Goal: Task Accomplishment & Management: Complete application form

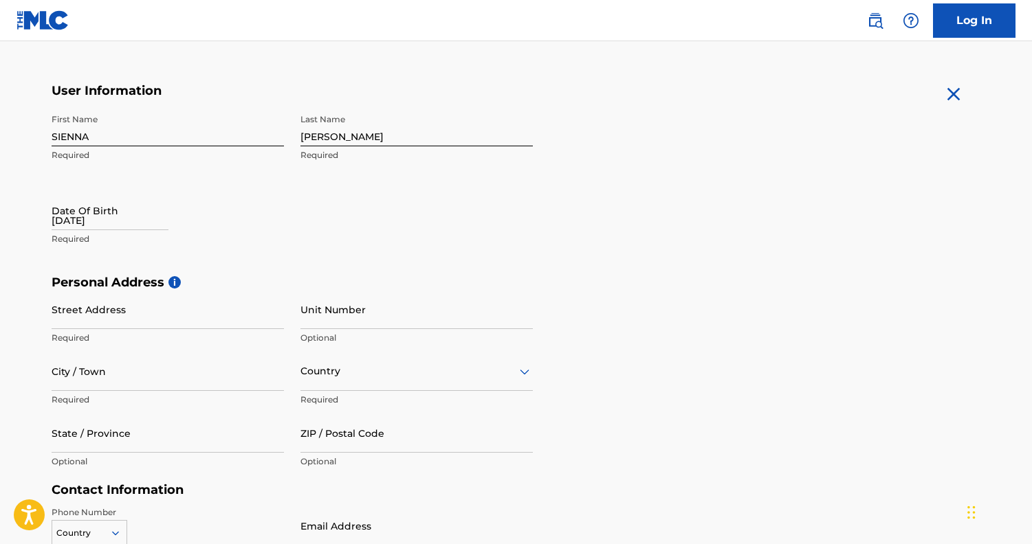
scroll to position [257, 0]
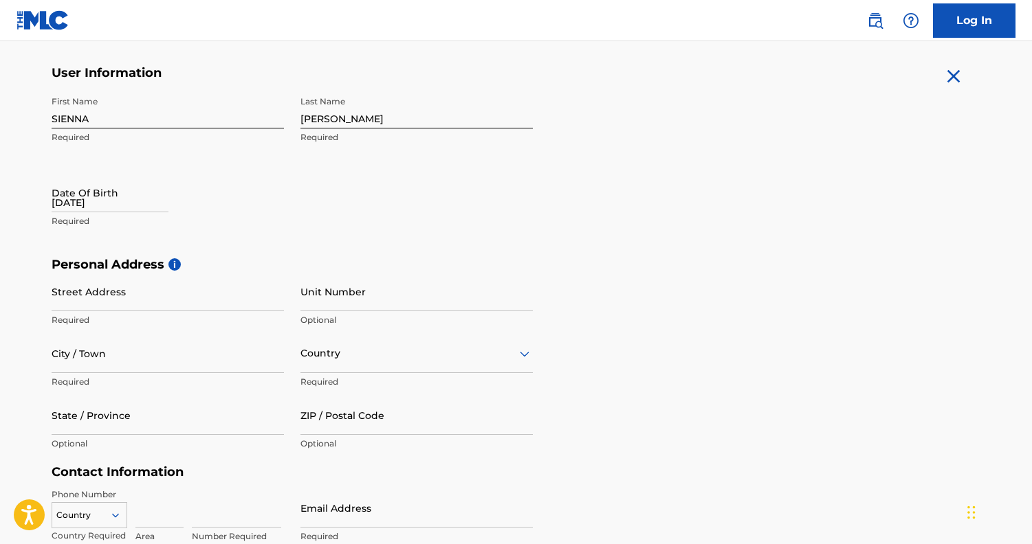
type input "[DATE]"
type input "2102"
type input "u"
click at [87, 302] on input "2102" at bounding box center [168, 291] width 232 height 39
type input "[STREET_ADDRESS]"
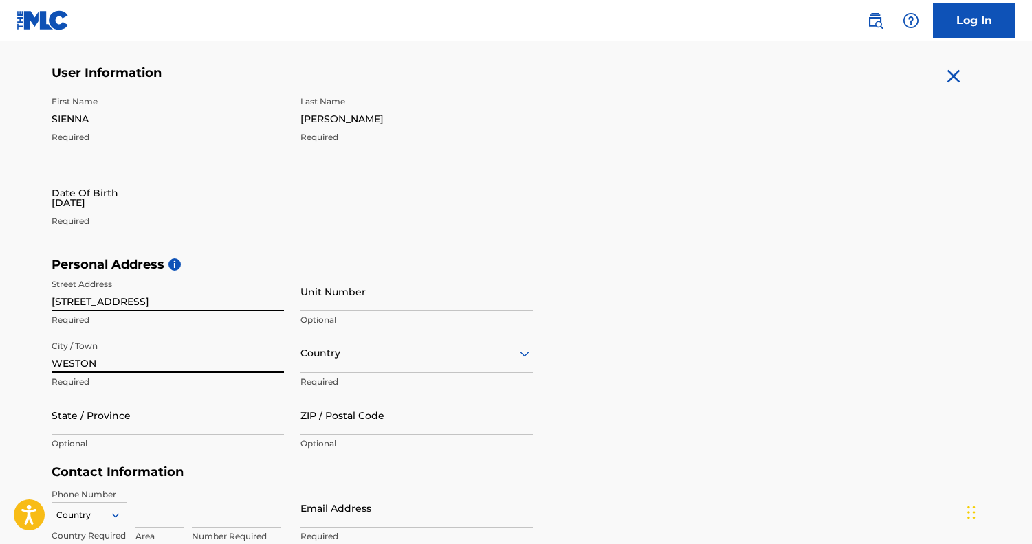
type input "WESTON"
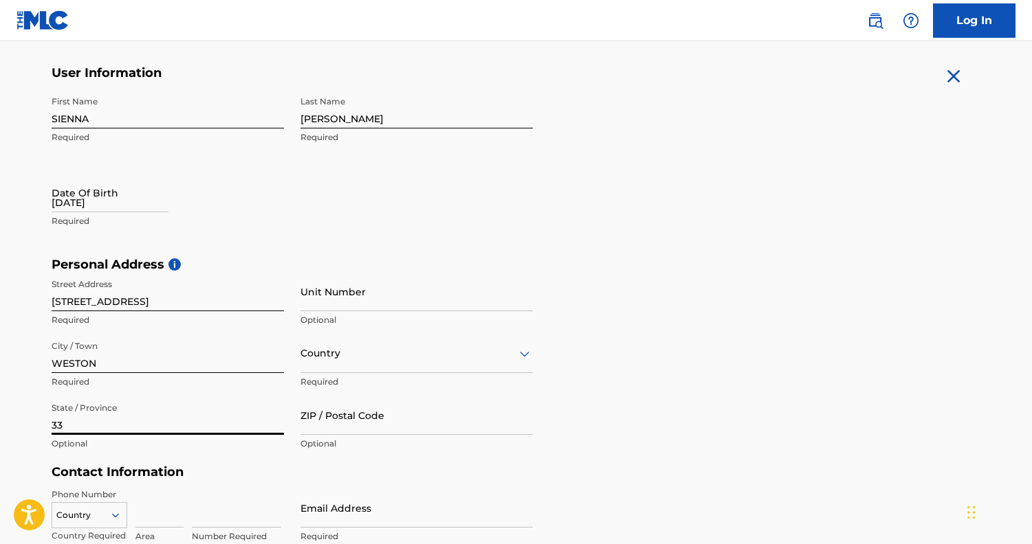
type input "3"
type input "[US_STATE]"
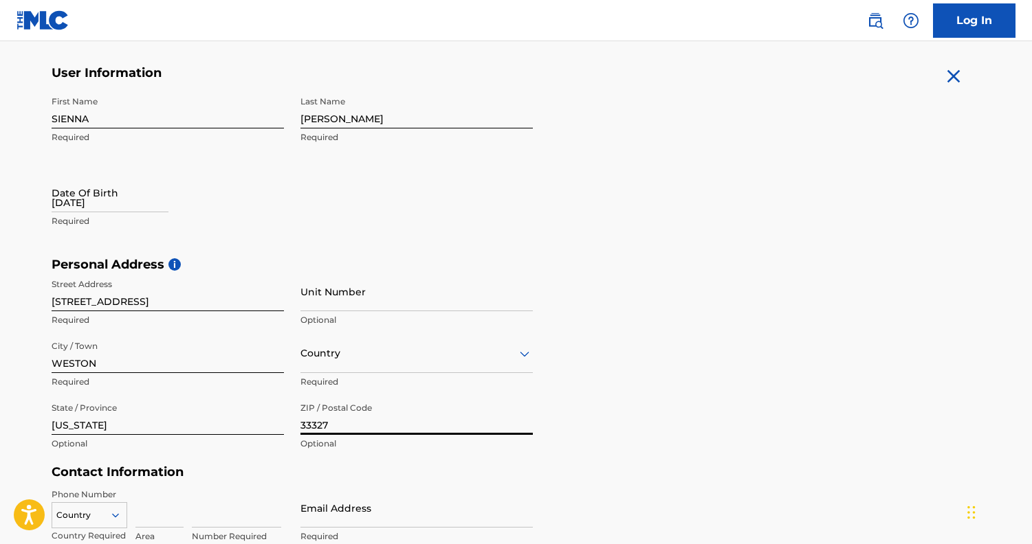
type input "33327"
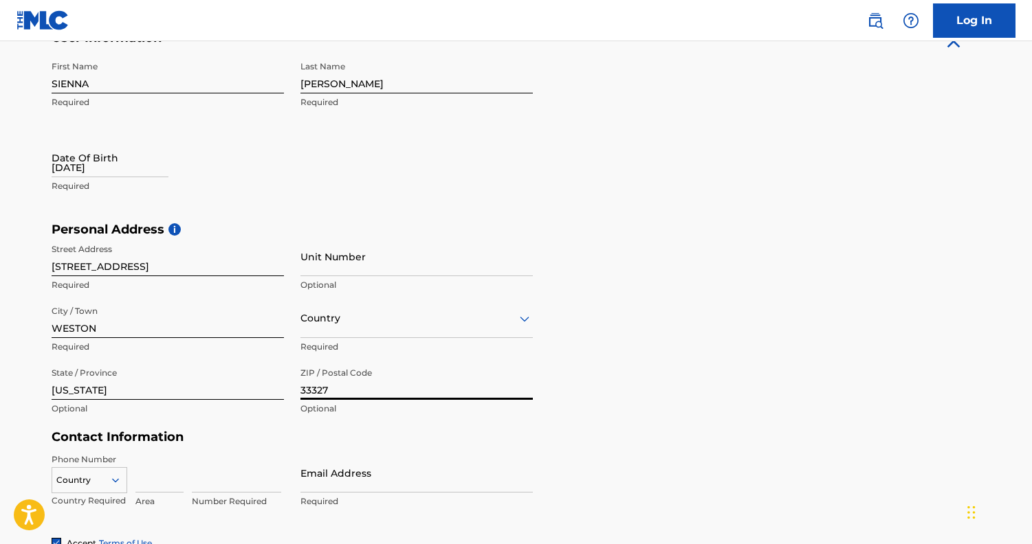
click at [525, 338] on div "Country" at bounding box center [416, 318] width 232 height 39
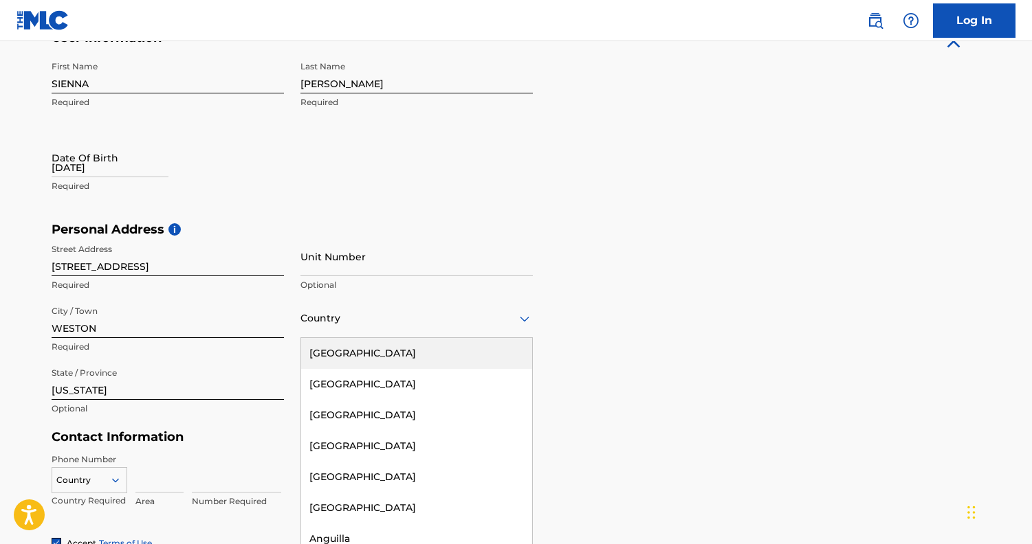
click at [431, 355] on div "[GEOGRAPHIC_DATA]" at bounding box center [416, 353] width 231 height 31
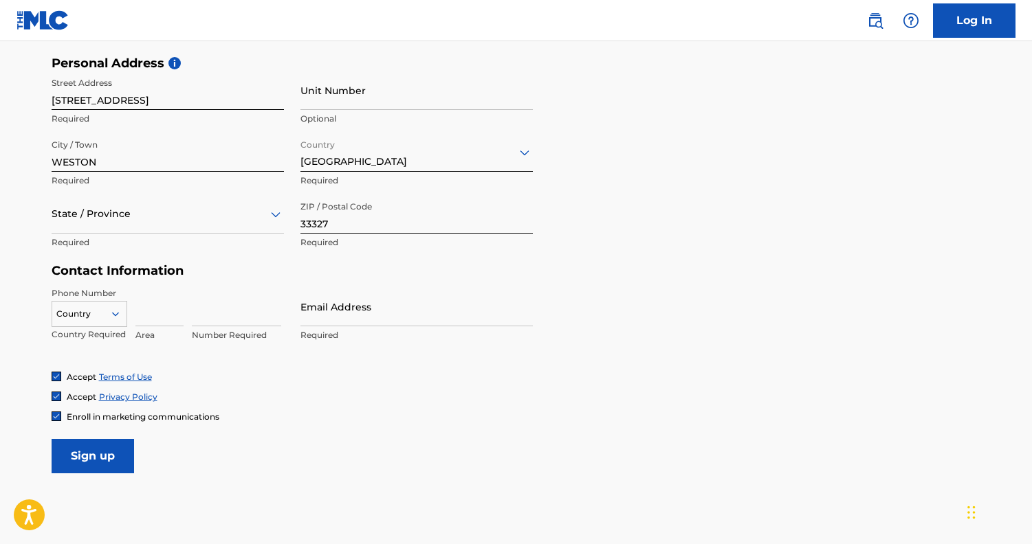
scroll to position [461, 0]
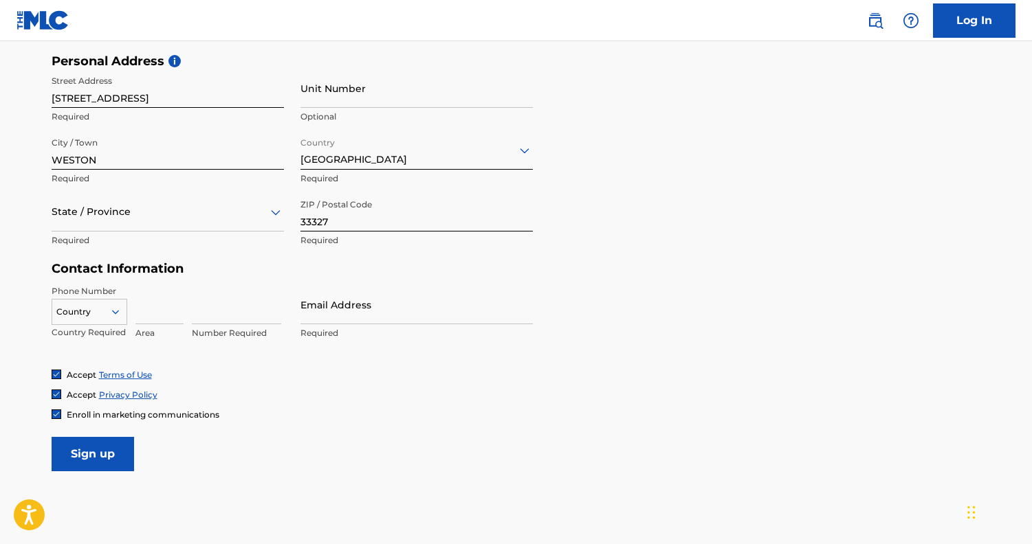
click at [105, 311] on div at bounding box center [89, 312] width 74 height 15
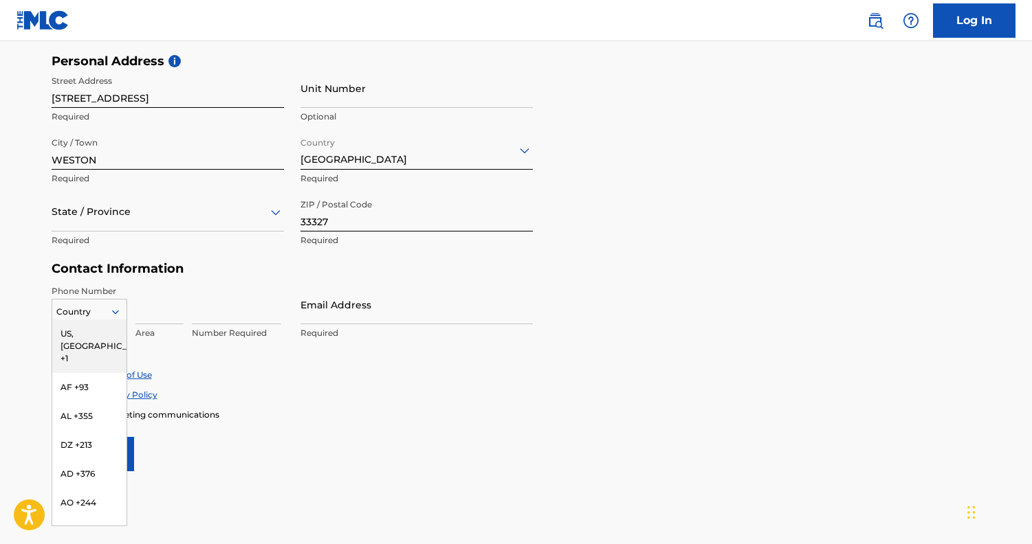
click at [98, 327] on div "US, [GEOGRAPHIC_DATA] +1" at bounding box center [89, 347] width 74 height 54
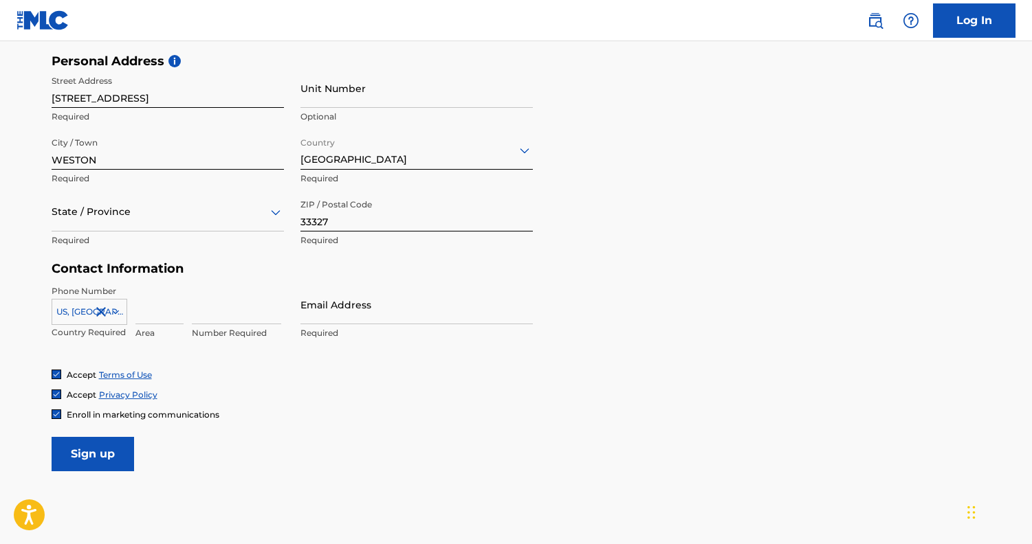
click at [144, 311] on input at bounding box center [159, 304] width 48 height 39
type input "786"
type input "9669121"
type input "[PERSON_NAME][EMAIL_ADDRESS][DOMAIN_NAME]"
click at [54, 410] on img at bounding box center [56, 414] width 8 height 8
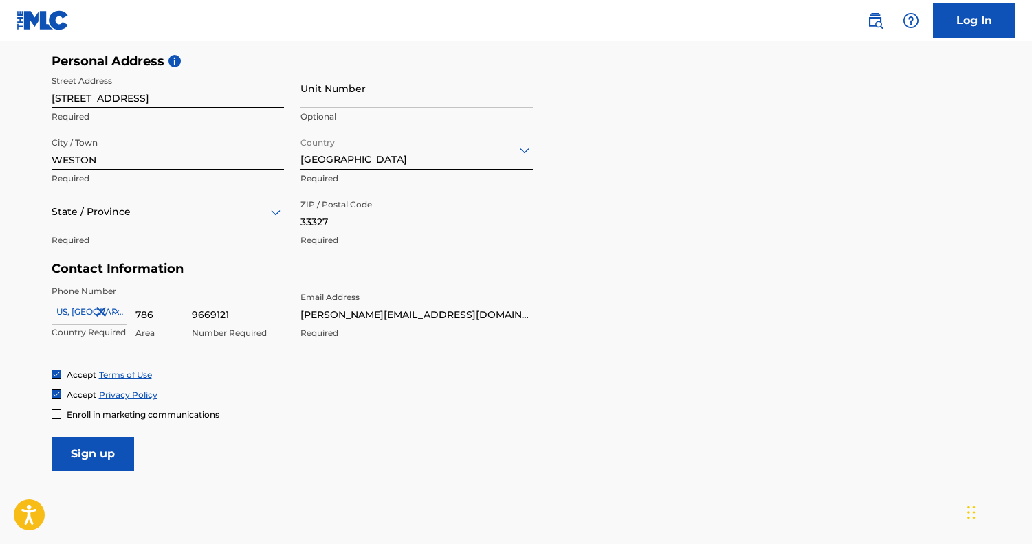
click at [87, 454] on input "Sign up" at bounding box center [93, 454] width 82 height 34
click at [278, 224] on div "State / Province" at bounding box center [168, 211] width 232 height 39
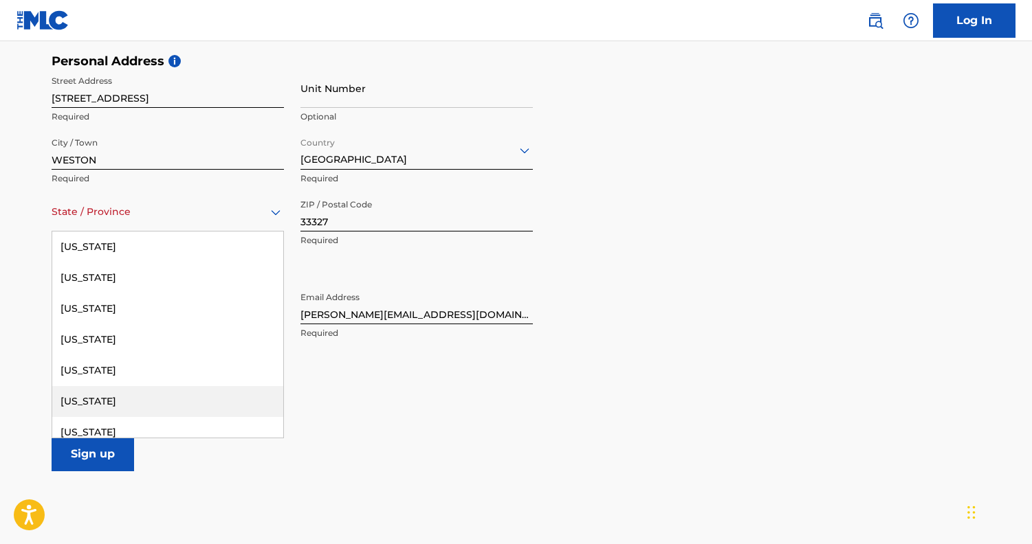
scroll to position [257, 0]
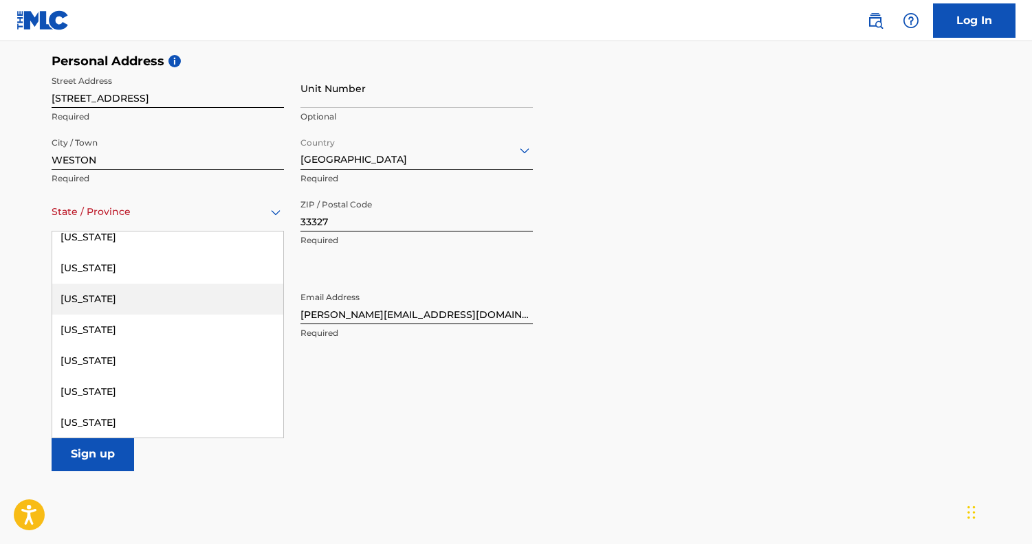
click at [187, 302] on div "[US_STATE]" at bounding box center [167, 299] width 231 height 31
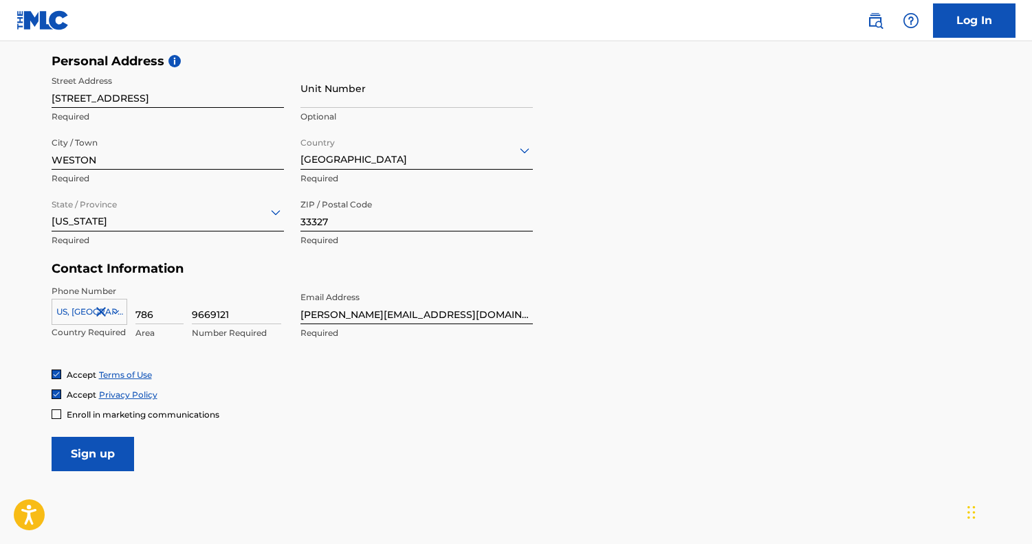
click at [118, 459] on input "Sign up" at bounding box center [93, 454] width 82 height 34
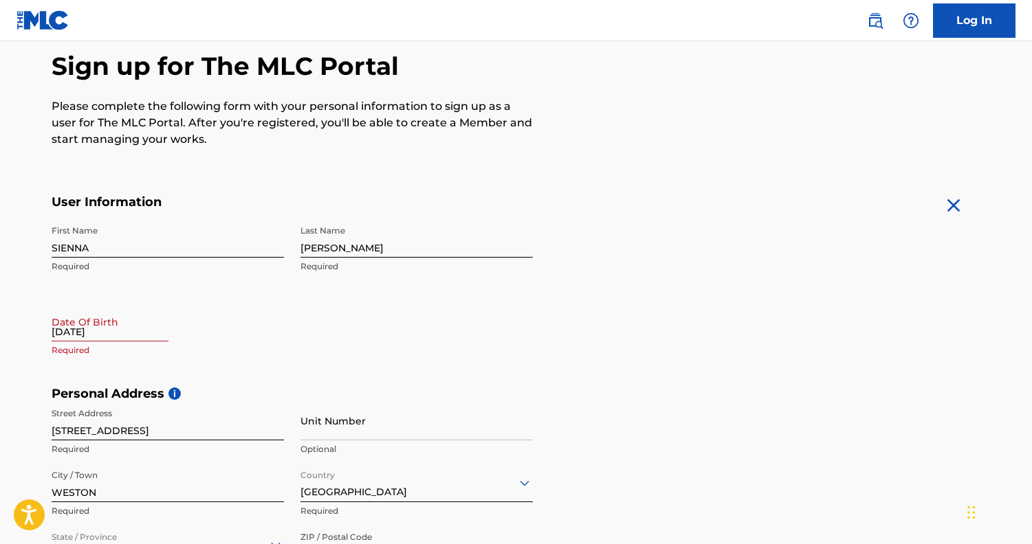
scroll to position [129, 0]
select select "7"
select select "2025"
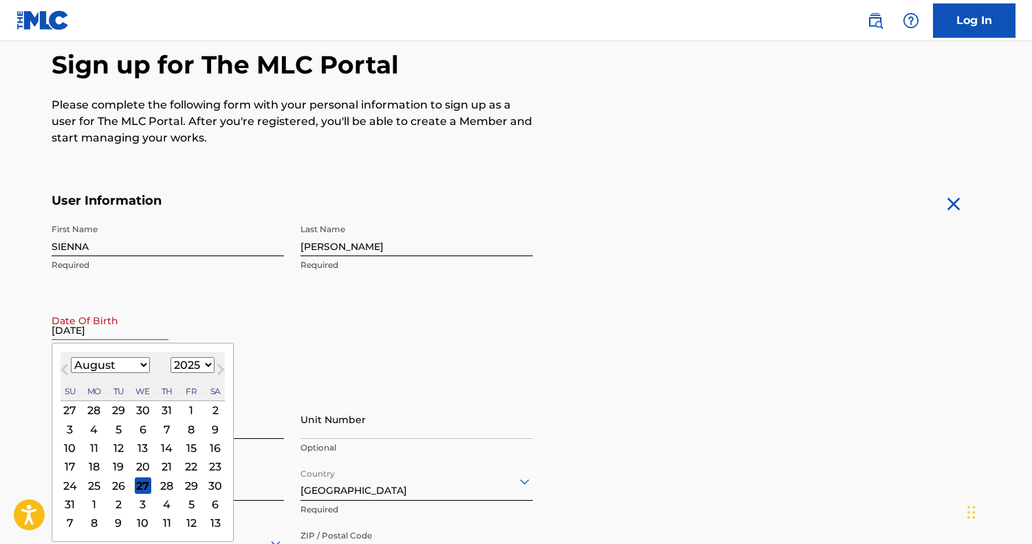
click at [117, 333] on input "[DATE]" at bounding box center [110, 320] width 117 height 39
select select "8"
click at [71, 486] on div "28" at bounding box center [69, 486] width 16 height 16
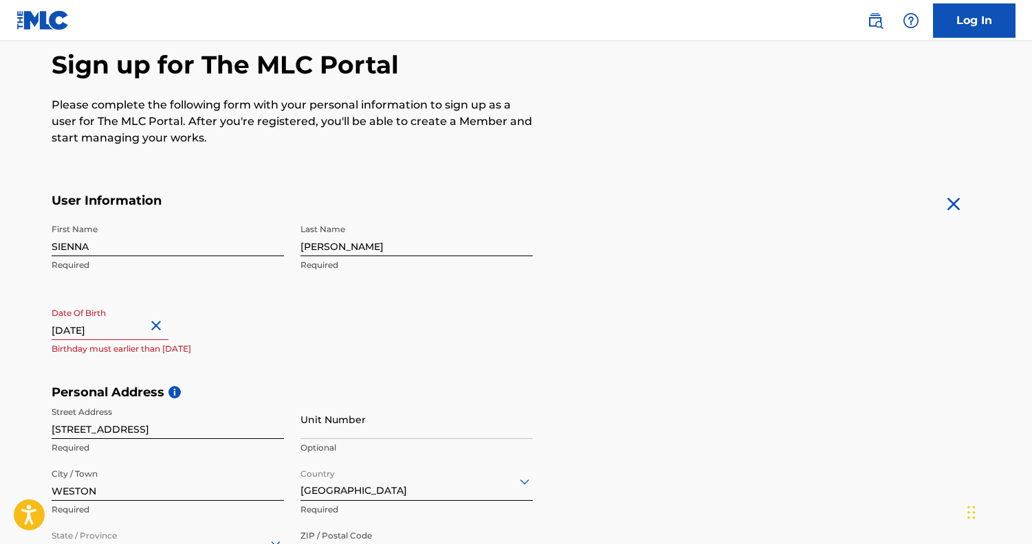
click at [146, 332] on input "[DATE]" at bounding box center [110, 320] width 117 height 39
select select "8"
select select "2025"
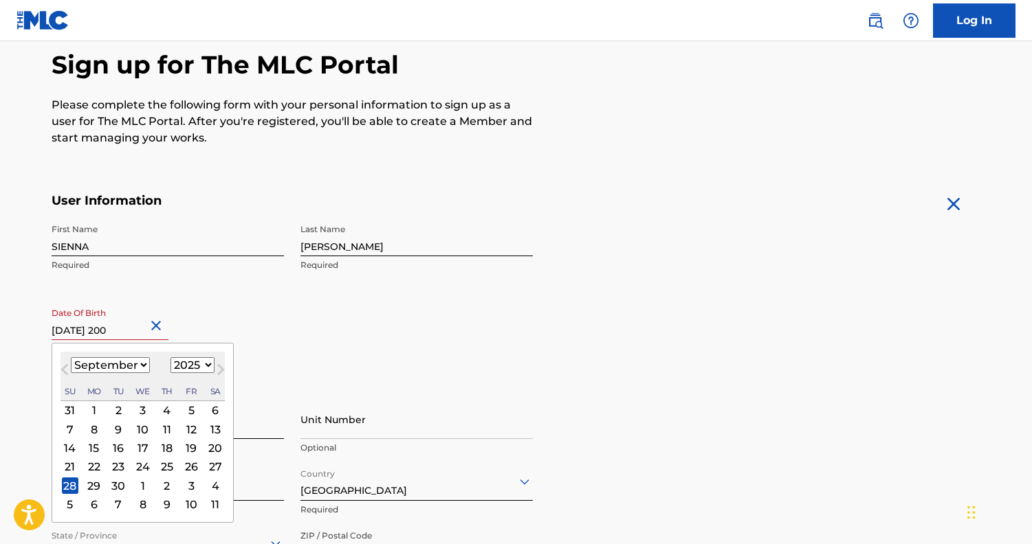
type input "[DATE]"
select select "2007"
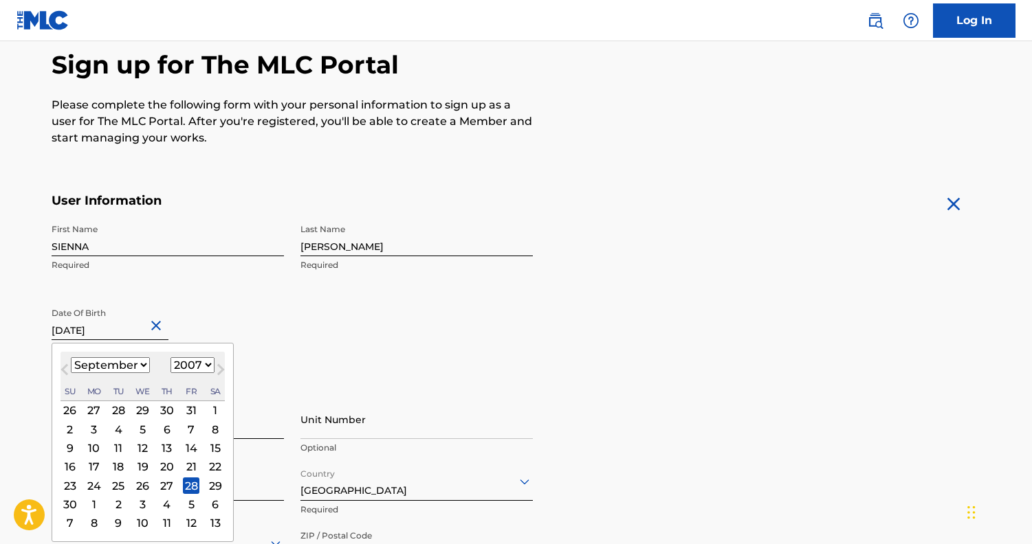
type input "[DATE]"
click at [366, 316] on div "First Name SIENNA Required Last Name [PERSON_NAME] Required Date Of Birth [DEMO…" at bounding box center [292, 301] width 481 height 168
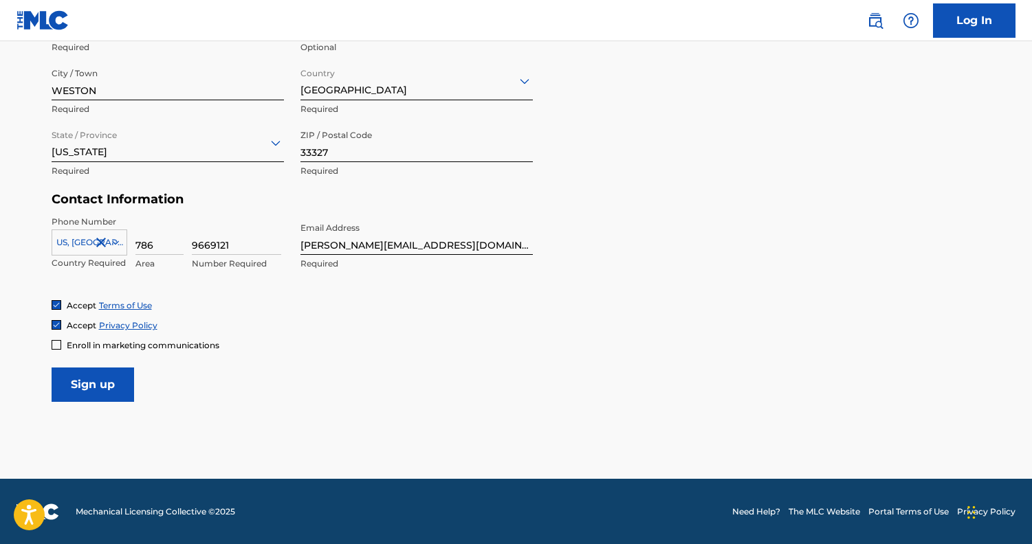
scroll to position [529, 0]
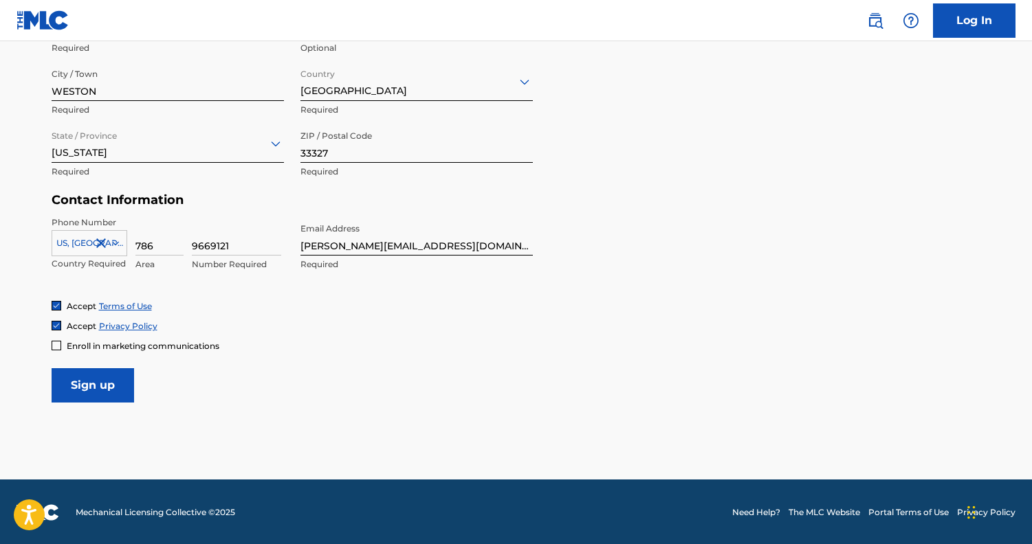
click at [107, 372] on input "Sign up" at bounding box center [93, 385] width 82 height 34
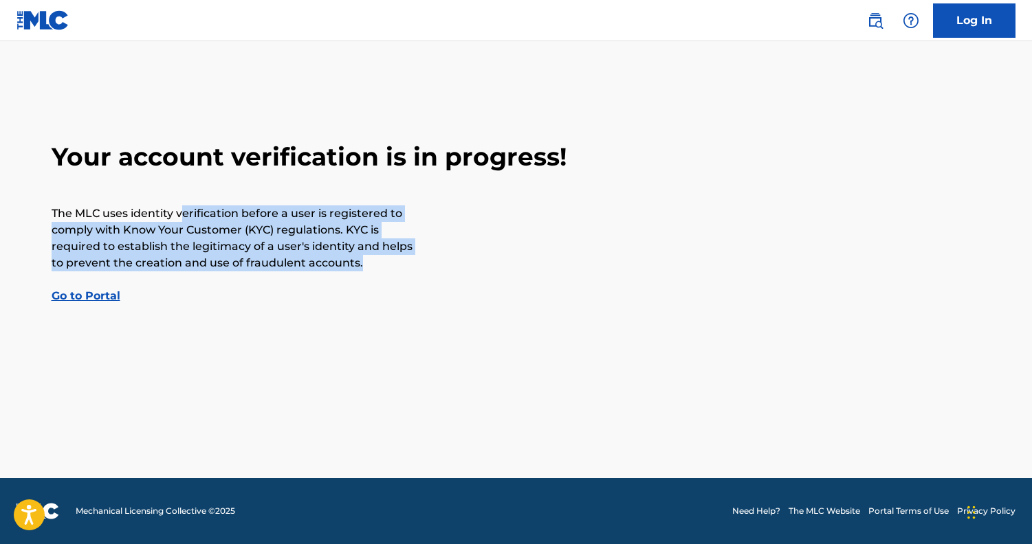
drag, startPoint x: 183, startPoint y: 210, endPoint x: 393, endPoint y: 260, distance: 215.4
click at [393, 260] on p "The MLC uses identity verification before a user is registered to comply with K…" at bounding box center [234, 239] width 364 height 66
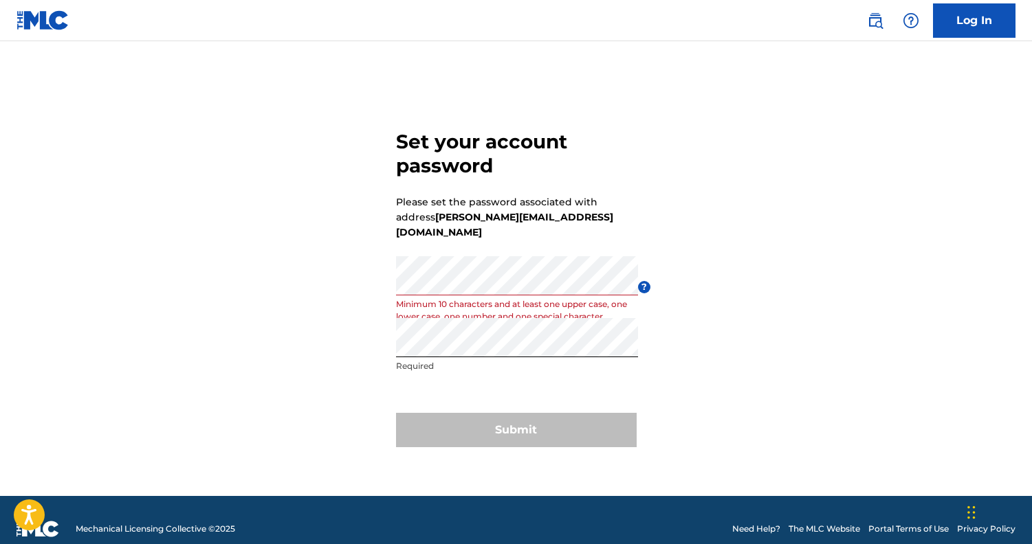
click at [590, 419] on div "Submit" at bounding box center [516, 430] width 241 height 34
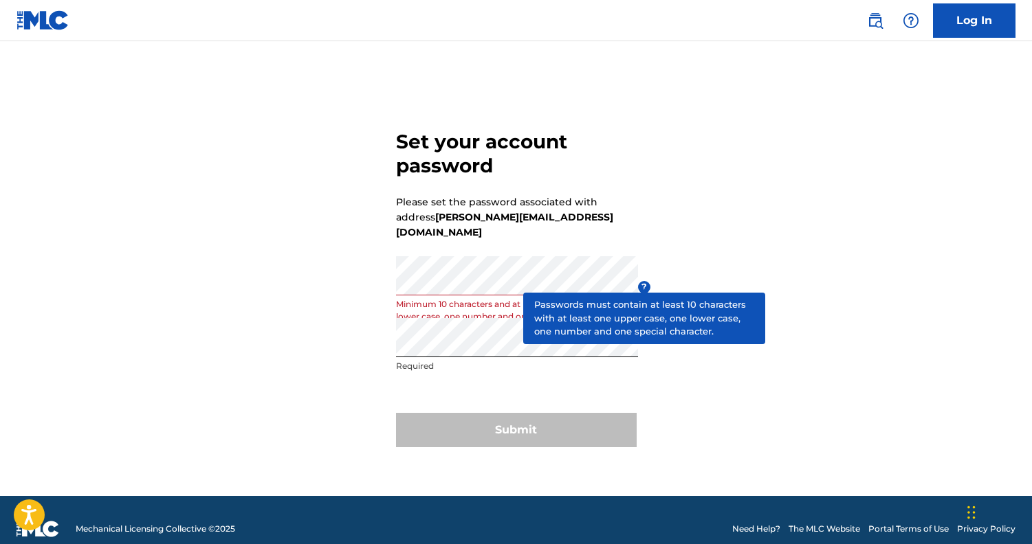
click at [643, 285] on span "?" at bounding box center [644, 287] width 12 height 12
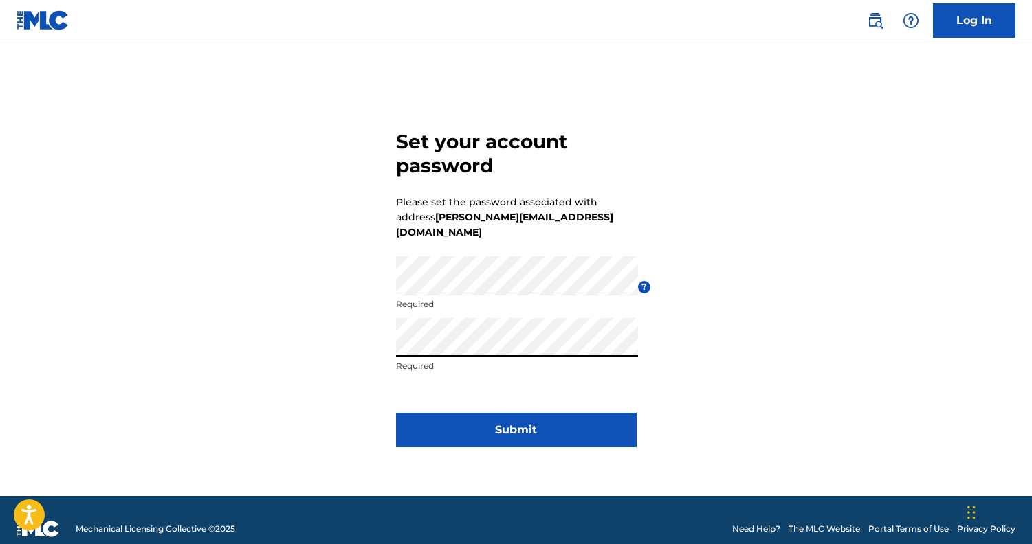
click at [495, 420] on button "Submit" at bounding box center [516, 430] width 241 height 34
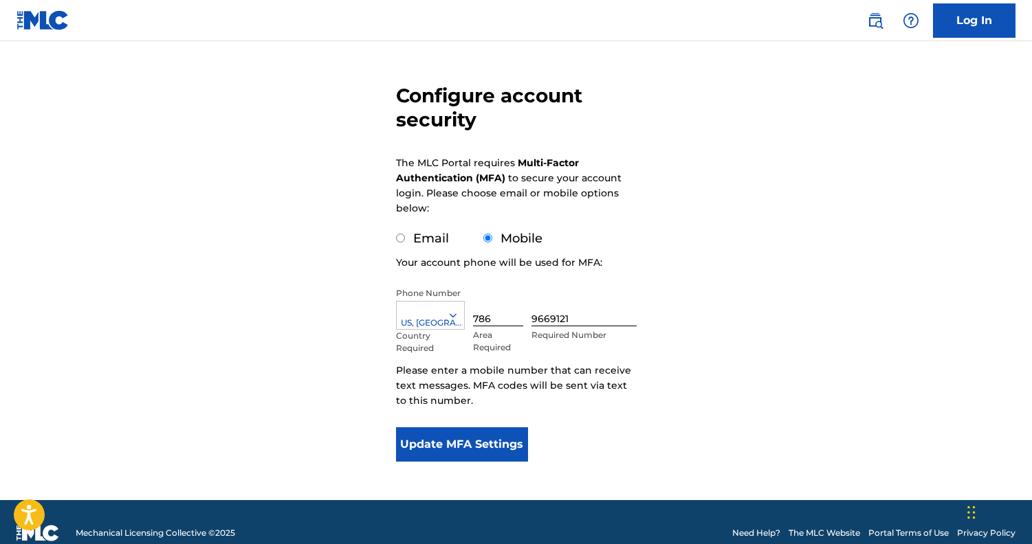
scroll to position [96, 0]
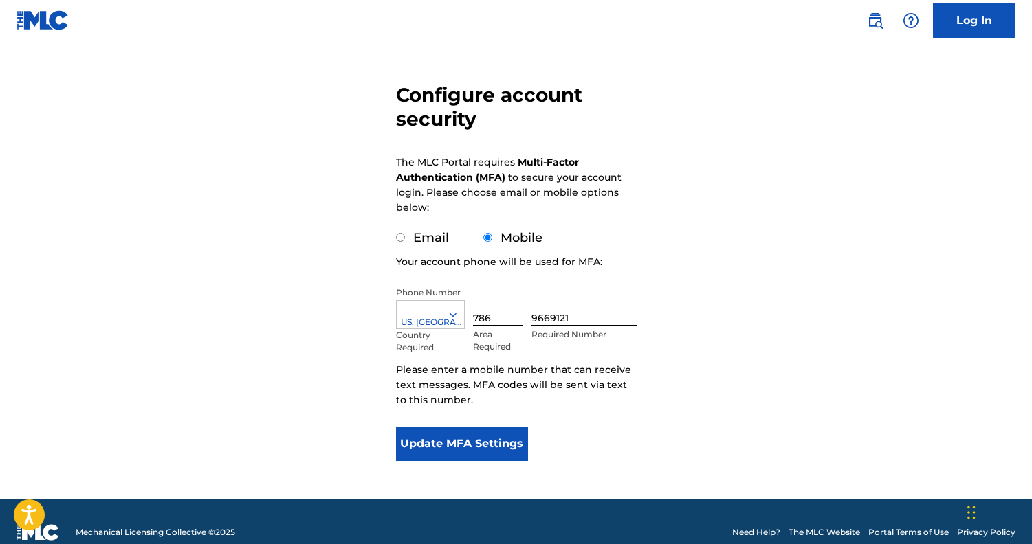
click at [479, 447] on button "Update MFA Settings" at bounding box center [462, 444] width 133 height 34
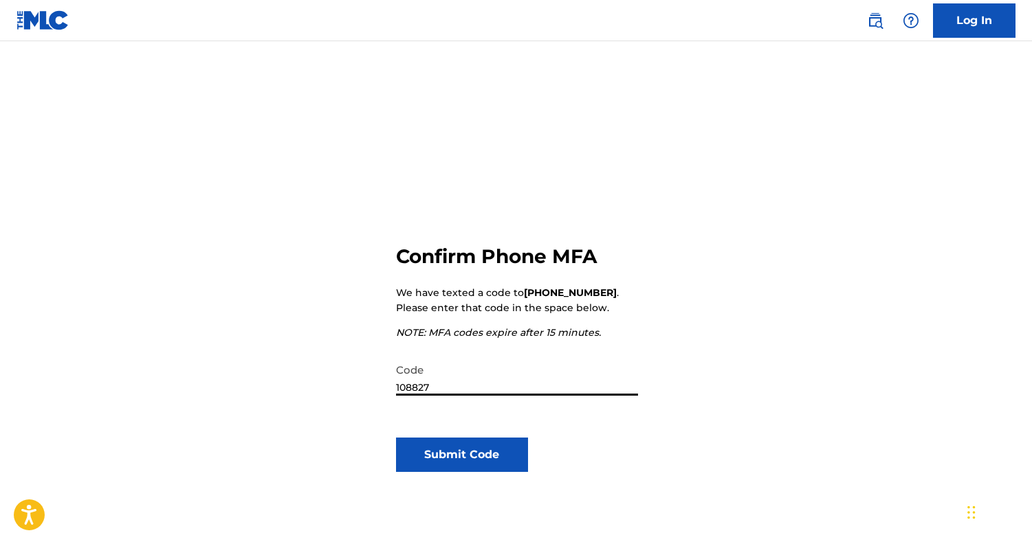
type input "108827"
click at [463, 463] on button "Submit Code" at bounding box center [462, 455] width 133 height 34
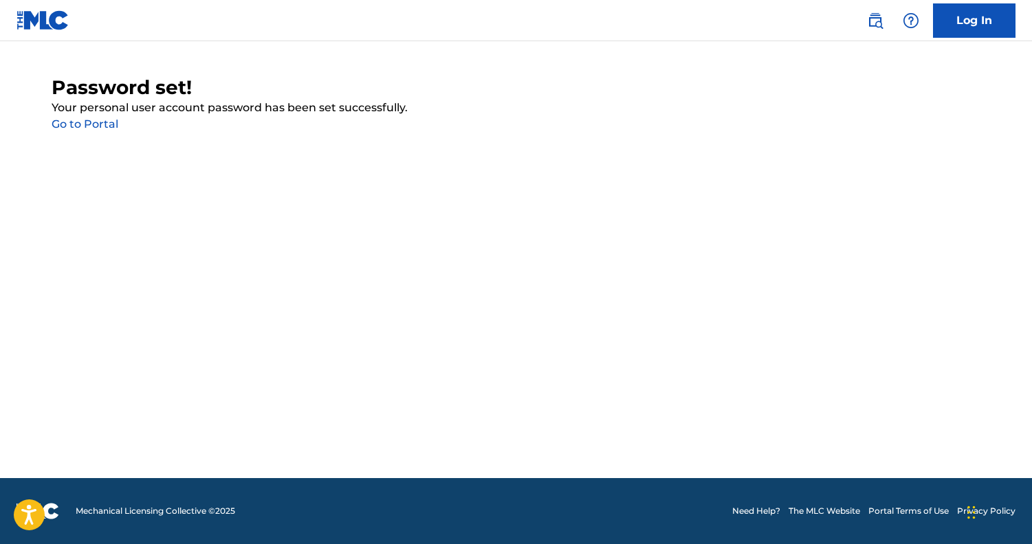
click at [96, 122] on link "Go to Portal" at bounding box center [85, 124] width 67 height 13
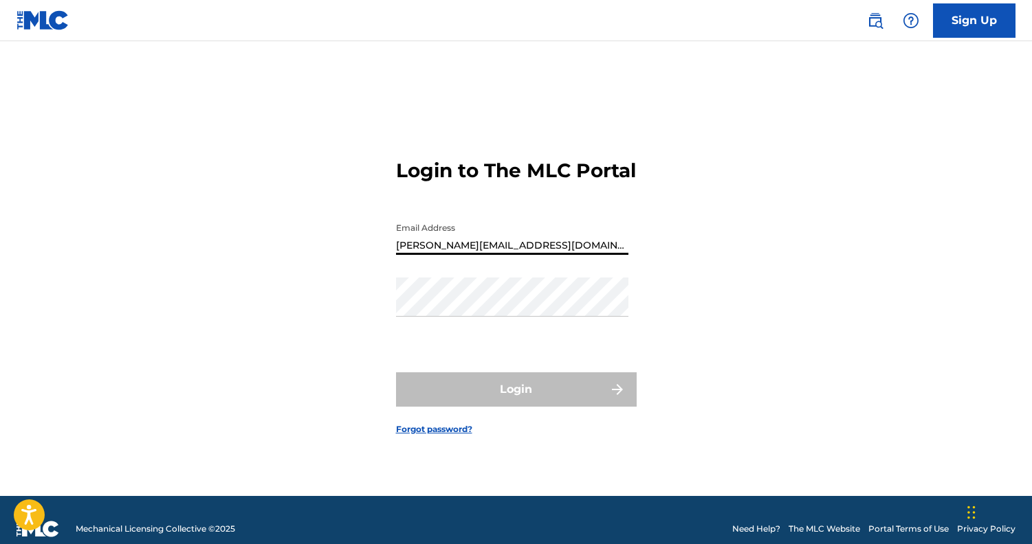
type input "rosana@carreman.us"
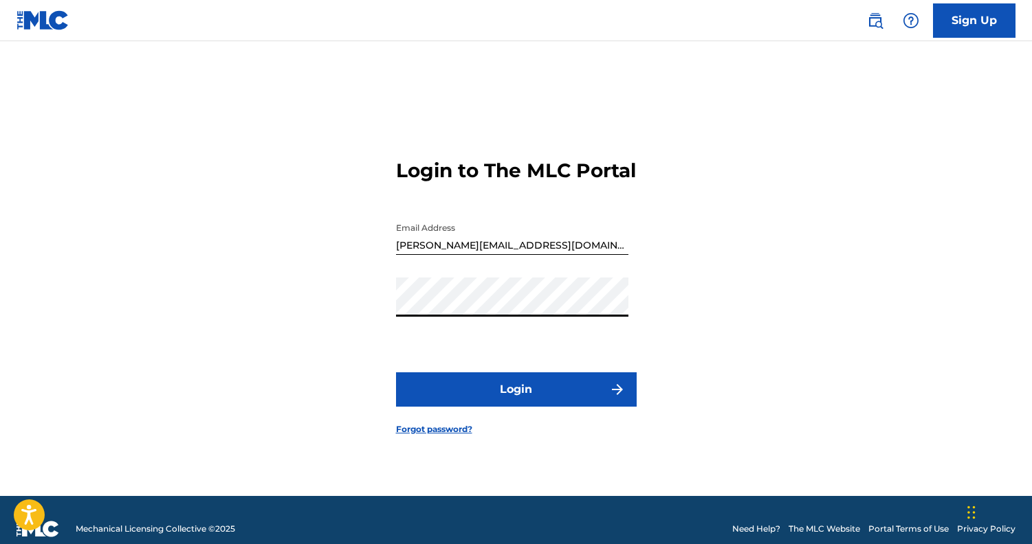
click at [512, 407] on button "Login" at bounding box center [516, 390] width 241 height 34
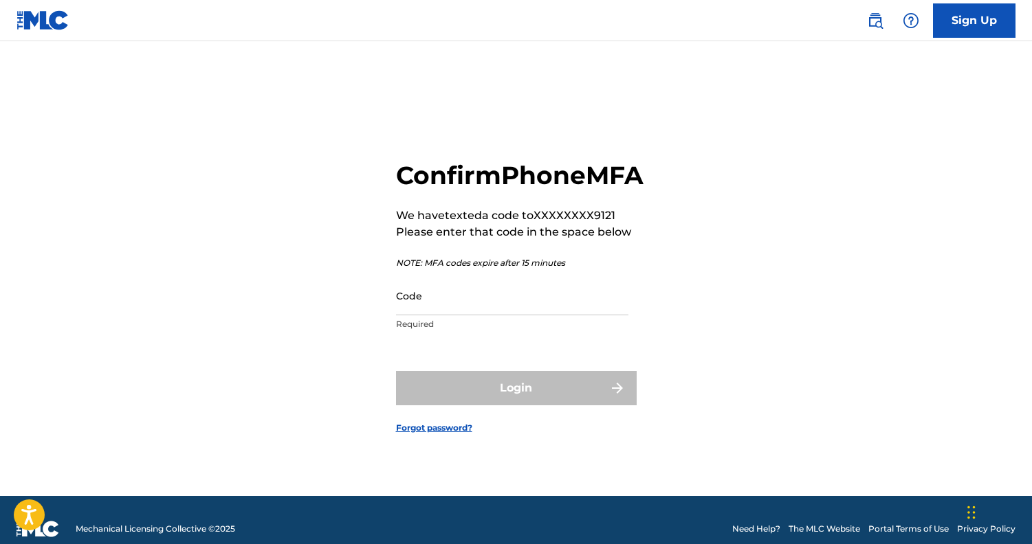
click at [492, 316] on input "Code" at bounding box center [512, 295] width 232 height 39
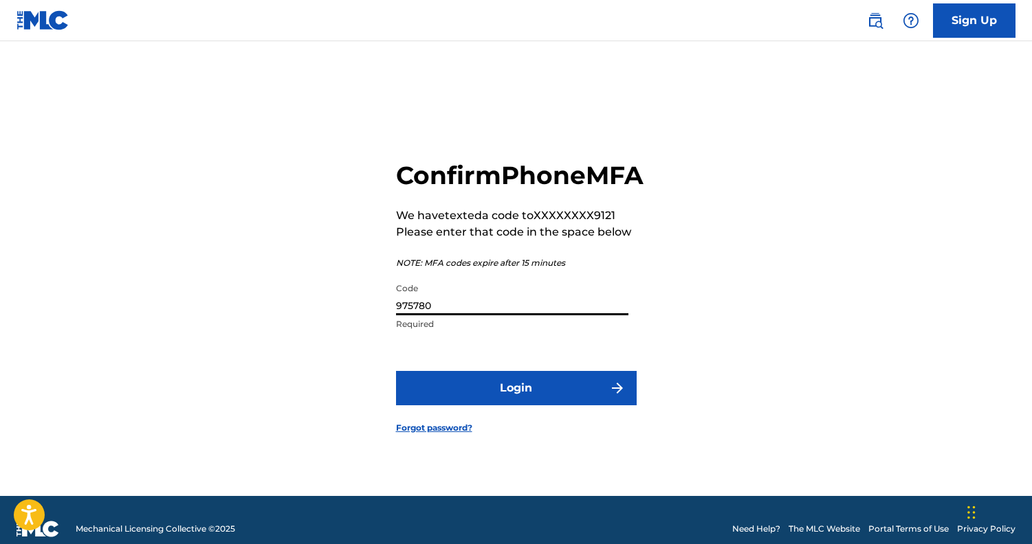
type input "975780"
click at [491, 406] on button "Login" at bounding box center [516, 388] width 241 height 34
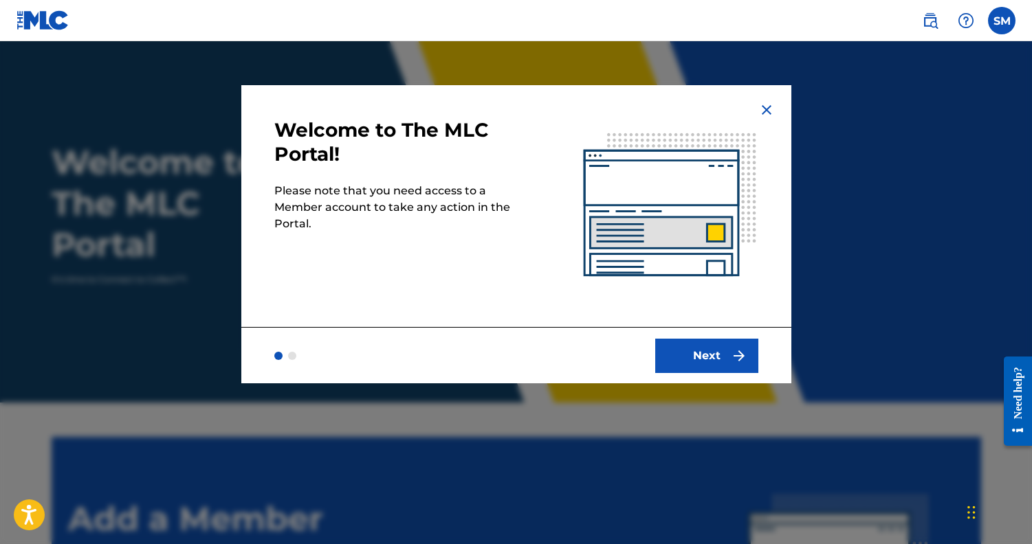
click at [700, 360] on button "Next" at bounding box center [706, 356] width 103 height 34
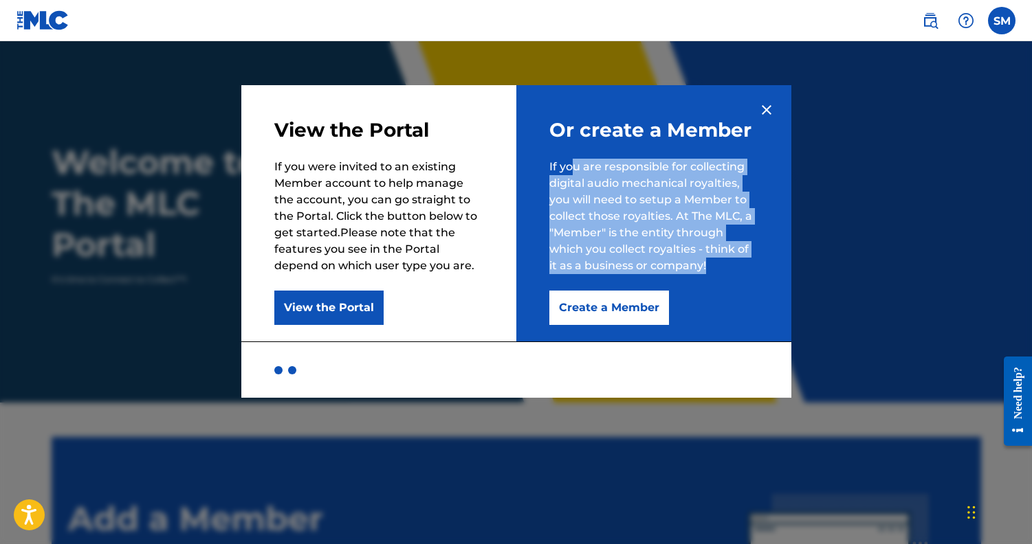
drag, startPoint x: 575, startPoint y: 169, endPoint x: 757, endPoint y: 274, distance: 210.0
click at [757, 274] on p "If you are responsible for collecting digital audio mechanical royalties, you w…" at bounding box center [653, 216] width 209 height 115
click at [638, 306] on button "Create a Member" at bounding box center [609, 308] width 120 height 34
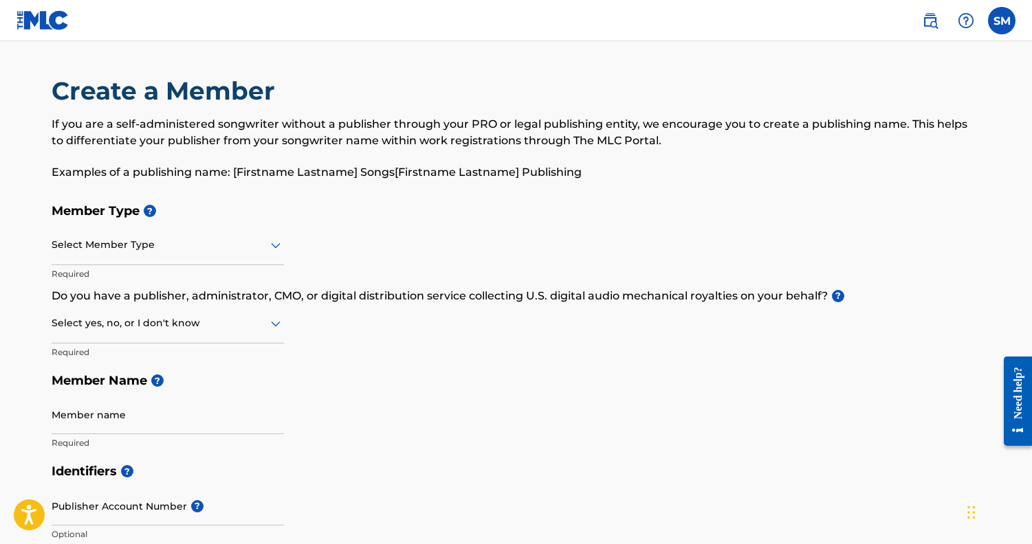
click at [256, 247] on div at bounding box center [168, 244] width 232 height 17
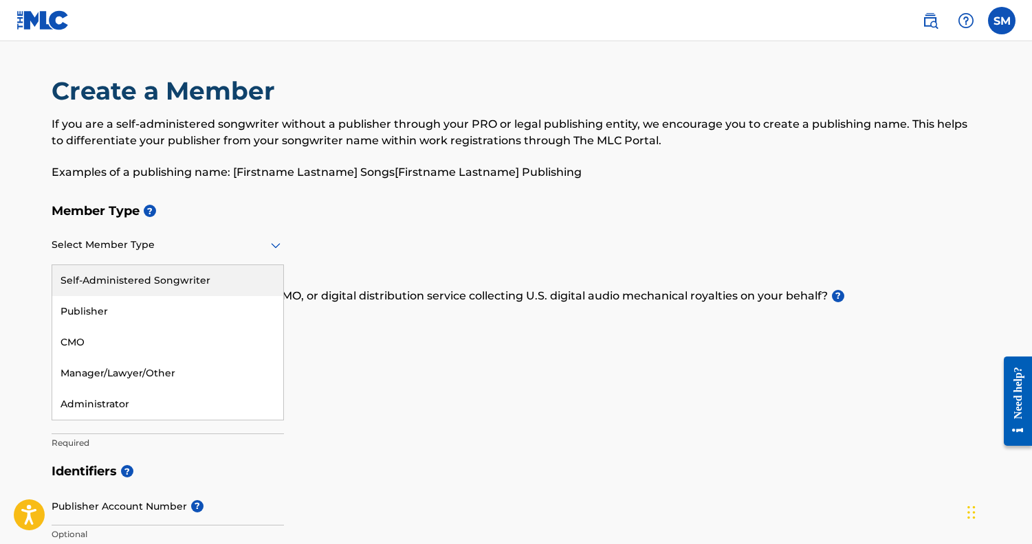
click at [289, 190] on div "Create a Member If you are a self-administered songwriter without a publisher t…" at bounding box center [516, 136] width 929 height 121
